Goal: Feedback & Contribution: Submit feedback/report problem

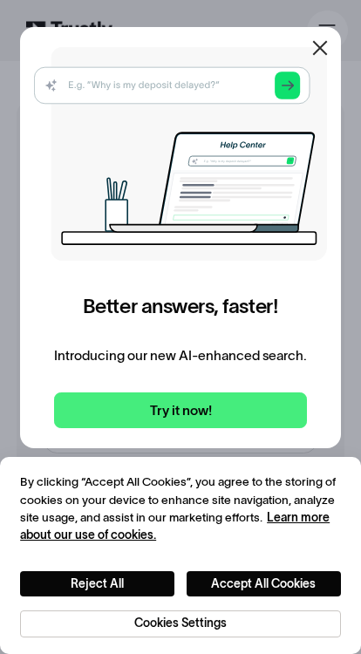
click at [310, 53] on icon at bounding box center [320, 47] width 21 height 21
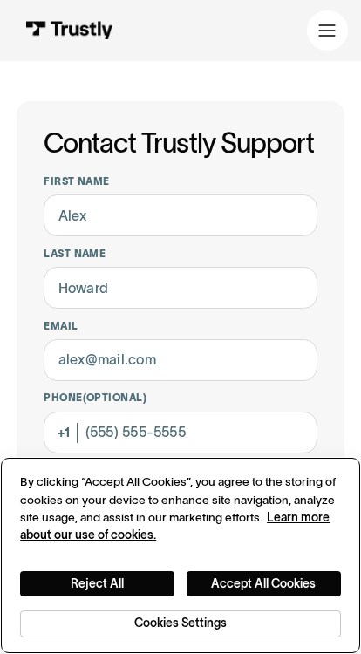
click at [207, 576] on button "Accept All Cookies" at bounding box center [264, 583] width 154 height 25
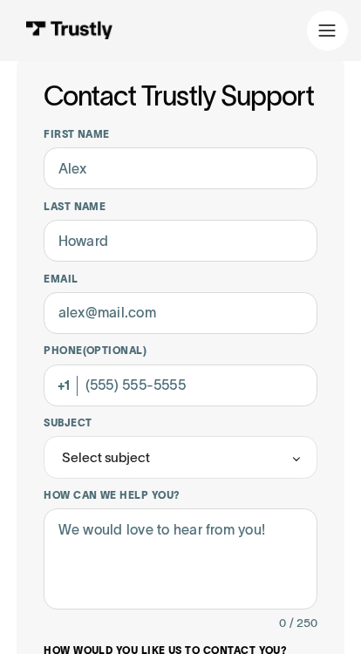
scroll to position [48, 0]
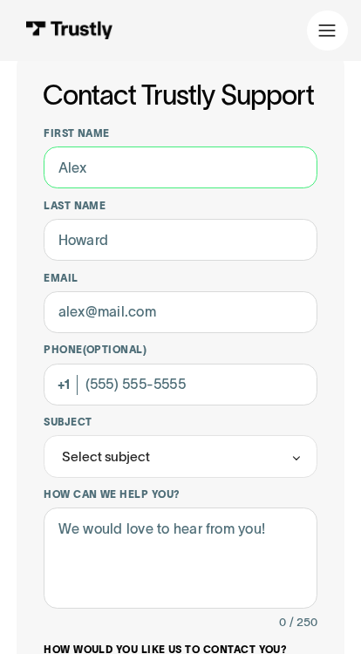
click at [92, 185] on input "First name" at bounding box center [181, 167] width 274 height 42
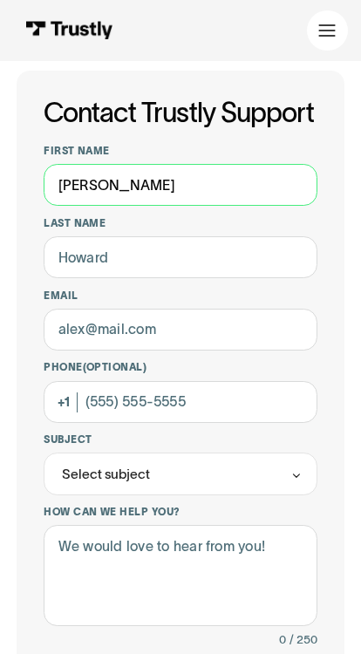
type input "[PERSON_NAME]"
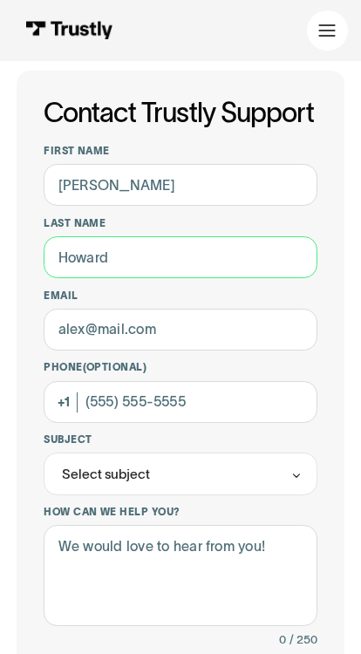
click at [81, 252] on input "Last name" at bounding box center [181, 257] width 274 height 42
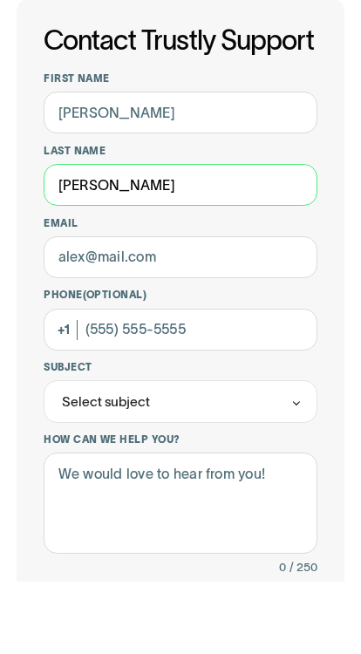
type input "[PERSON_NAME]"
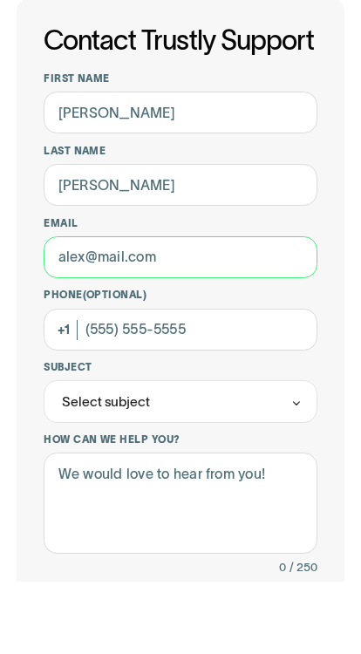
click at [66, 309] on input "Email" at bounding box center [181, 330] width 274 height 42
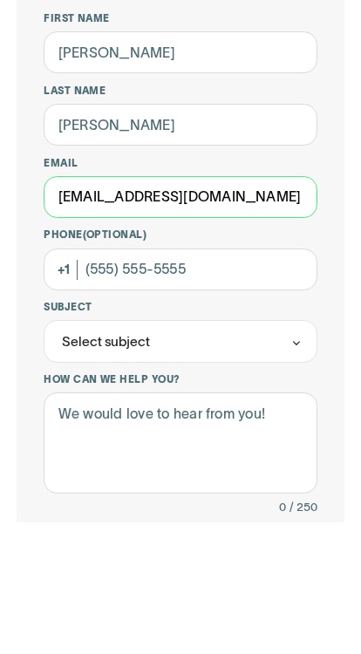
type input "[EMAIL_ADDRESS][DOMAIN_NAME]"
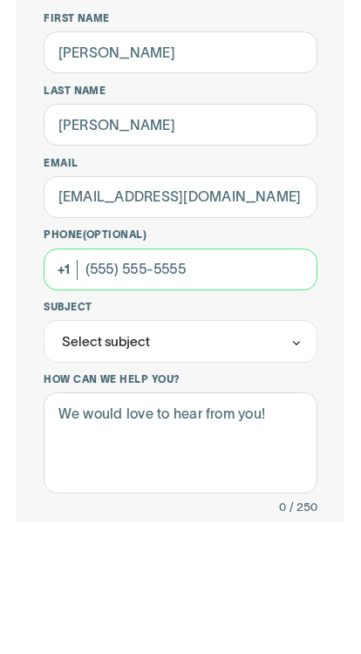
click at [99, 381] on input "Phone (Optional)" at bounding box center [181, 402] width 274 height 42
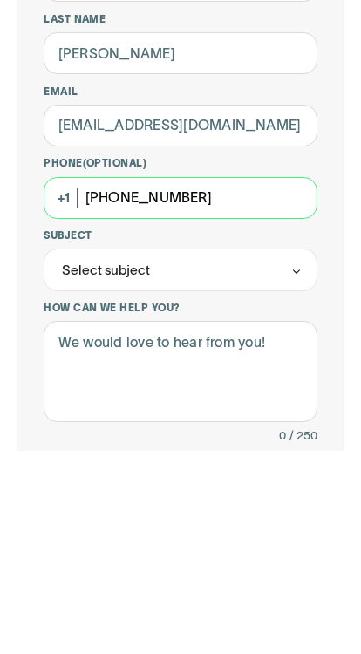
type input "[PHONE_NUMBER]"
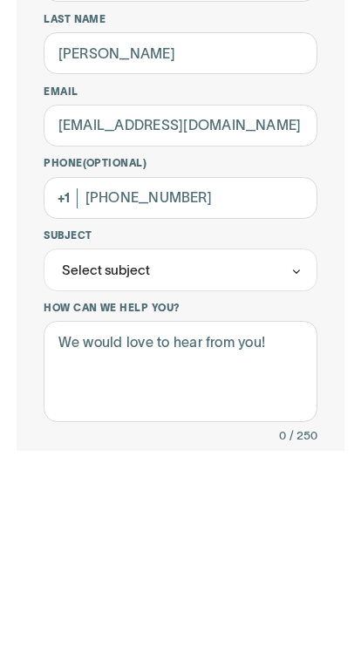
click at [68, 464] on div "Select subject" at bounding box center [106, 474] width 88 height 20
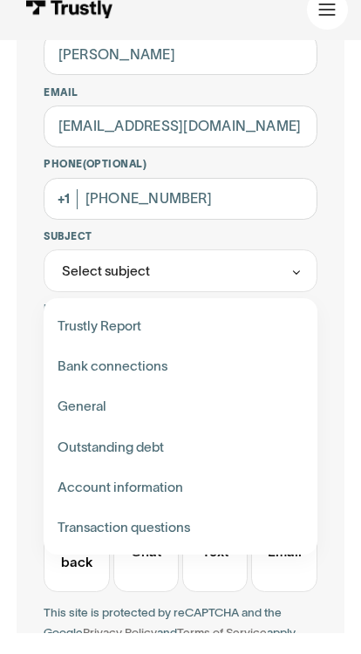
click at [71, 366] on div "Contact Trustly Support" at bounding box center [181, 386] width 260 height 40
type input "**********"
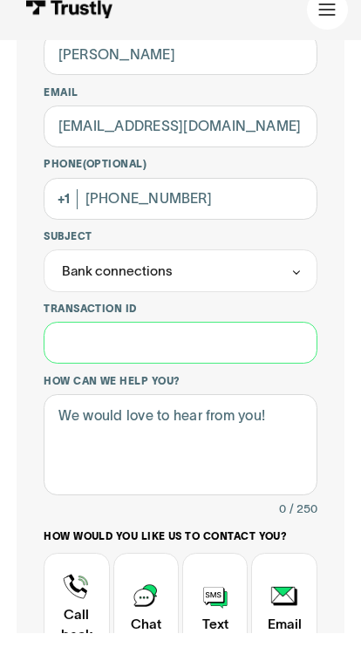
click at [70, 343] on input "Transaction ID" at bounding box center [181, 364] width 274 height 42
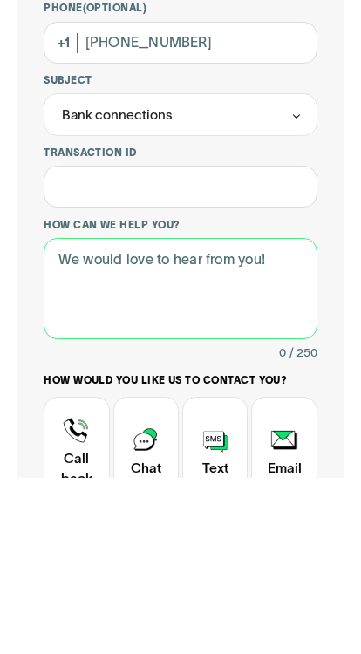
click at [57, 415] on textarea "How can we help you?" at bounding box center [181, 465] width 274 height 101
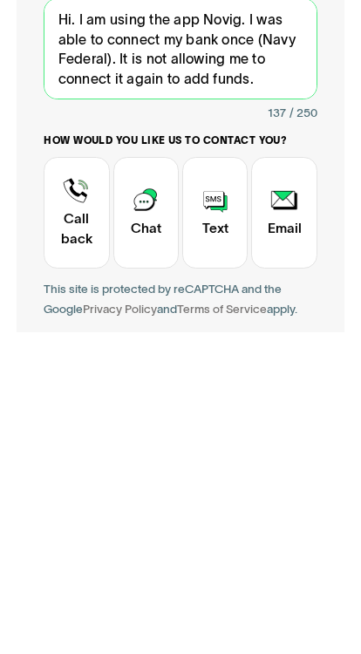
scroll to position [332, 0]
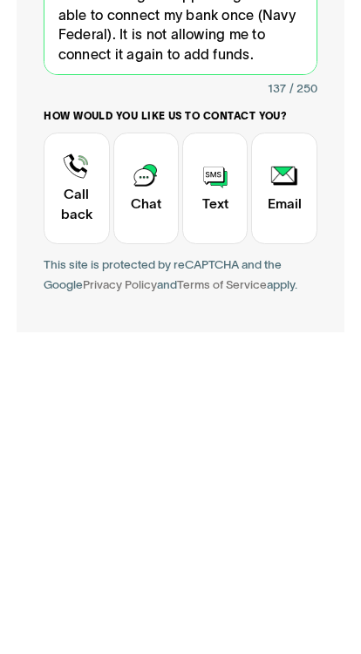
type textarea "Hi. I am using the app Novig. I was able to connect my bank once (Navy Federal)…"
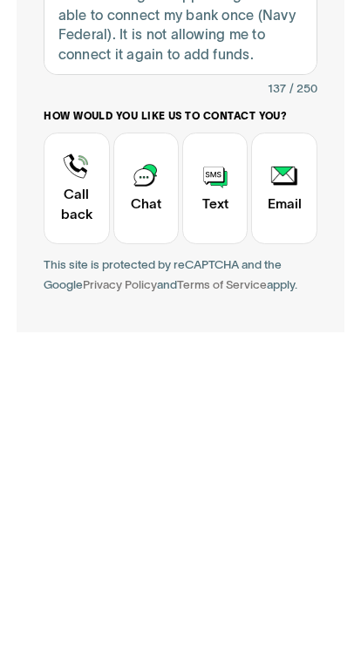
click at [140, 454] on div "Contact Trustly Support" at bounding box center [146, 510] width 66 height 112
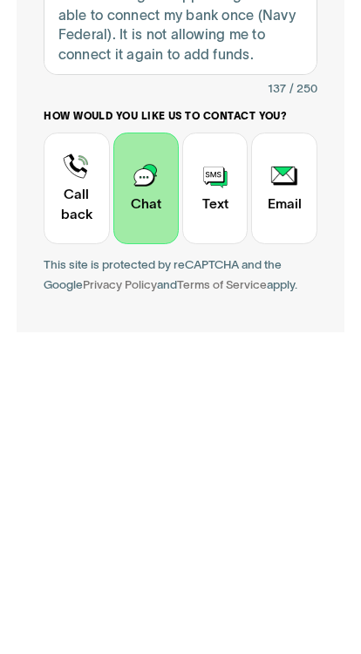
scroll to position [633, 0]
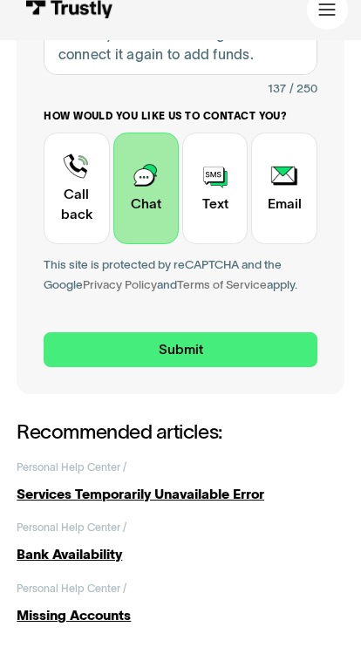
click at [219, 196] on div "Contact Trustly Support" at bounding box center [215, 209] width 66 height 112
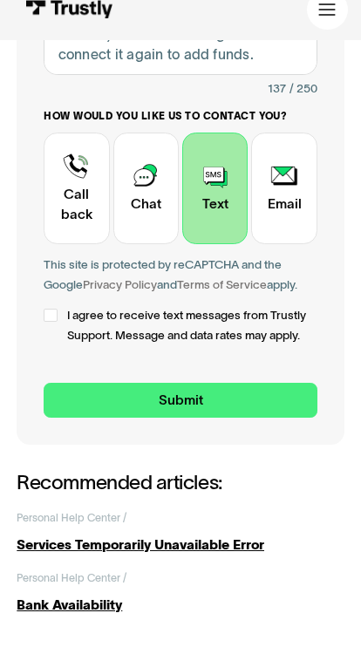
click at [50, 326] on label "I agree to receive text messages from Trustly Support. Message and data rates m…" at bounding box center [181, 346] width 274 height 40
click at [133, 187] on div "Contact Trustly Support" at bounding box center [146, 209] width 66 height 112
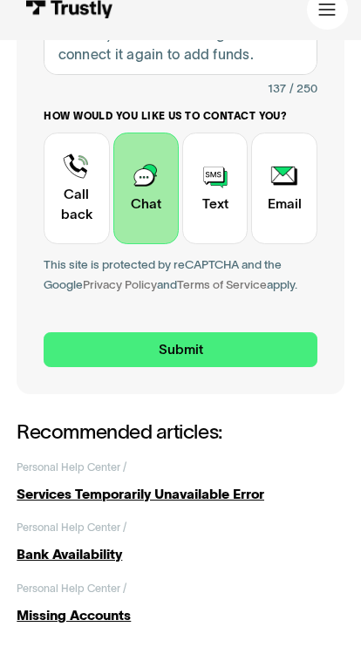
click at [87, 353] on input "Submit" at bounding box center [181, 371] width 274 height 36
type input "[PHONE_NUMBER]"
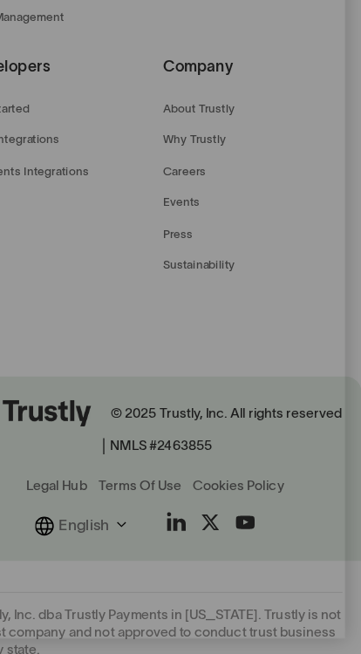
scroll to position [772, 0]
